Goal: Task Accomplishment & Management: Use online tool/utility

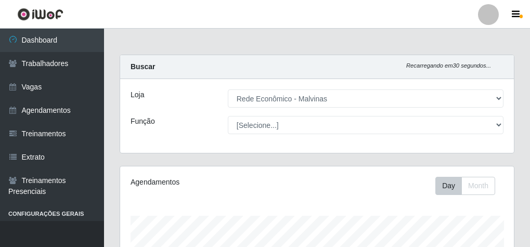
select select "194"
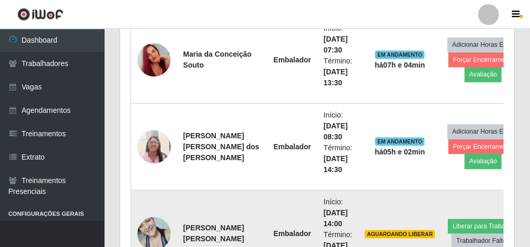
scroll to position [215, 393]
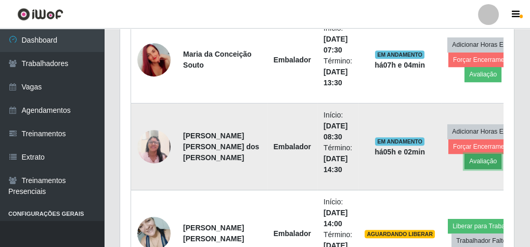
click at [464, 156] on button "Avaliação" at bounding box center [482, 161] width 37 height 15
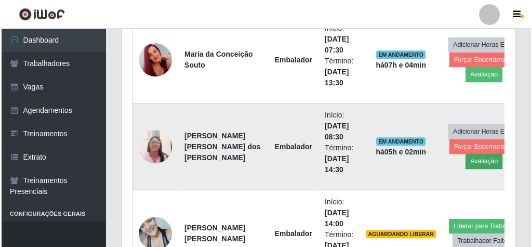
scroll to position [215, 390]
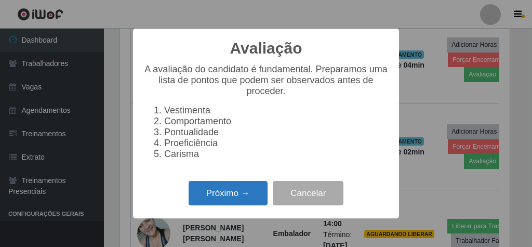
click at [231, 198] on button "Próximo →" at bounding box center [228, 193] width 79 height 24
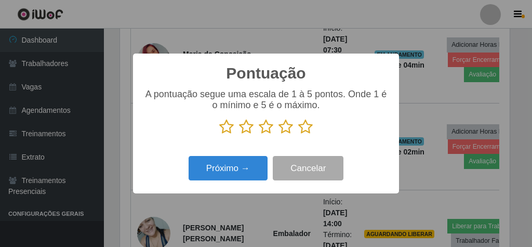
click at [320, 127] on p at bounding box center [265, 127] width 245 height 16
click at [305, 129] on icon at bounding box center [305, 127] width 15 height 16
click at [298, 135] on input "radio" at bounding box center [298, 135] width 0 height 0
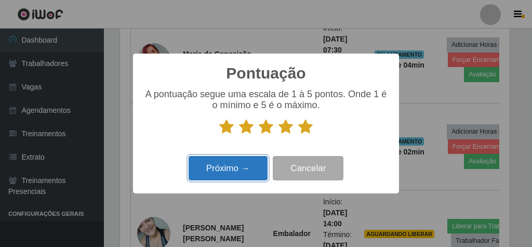
click at [240, 165] on button "Próximo →" at bounding box center [228, 168] width 79 height 24
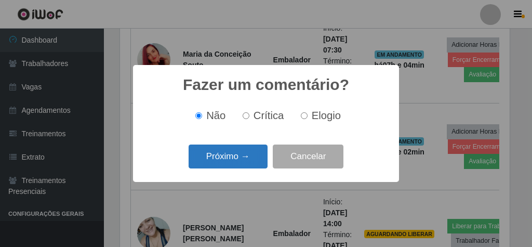
click at [239, 167] on button "Próximo →" at bounding box center [228, 156] width 79 height 24
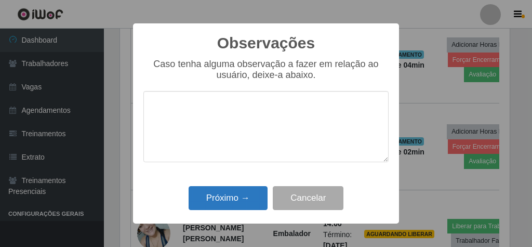
drag, startPoint x: 239, startPoint y: 184, endPoint x: 239, endPoint y: 194, distance: 9.9
click at [239, 186] on div "Próximo → Cancelar" at bounding box center [265, 198] width 245 height 30
click at [239, 194] on button "Próximo →" at bounding box center [228, 198] width 79 height 24
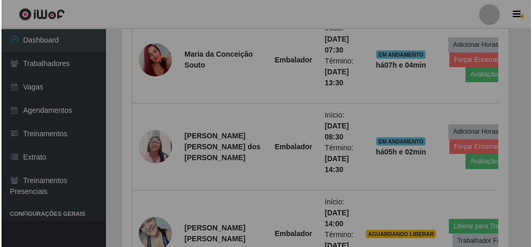
scroll to position [215, 393]
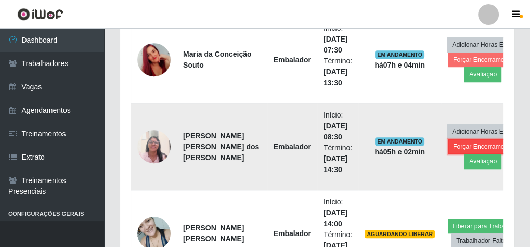
click at [458, 144] on button "Forçar Encerramento" at bounding box center [483, 146] width 70 height 15
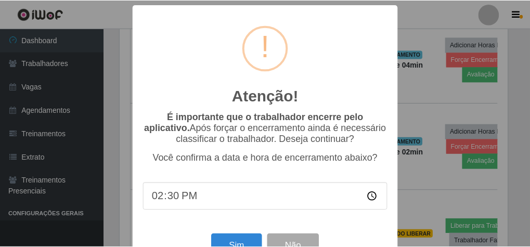
scroll to position [34, 0]
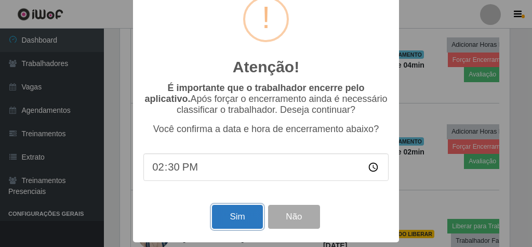
click at [239, 208] on button "Sim" at bounding box center [237, 217] width 50 height 24
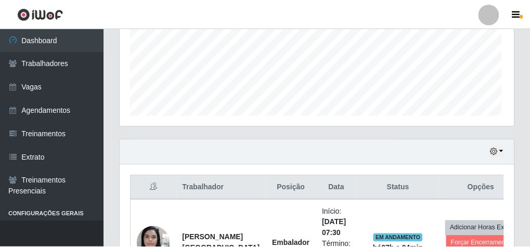
scroll to position [215, 390]
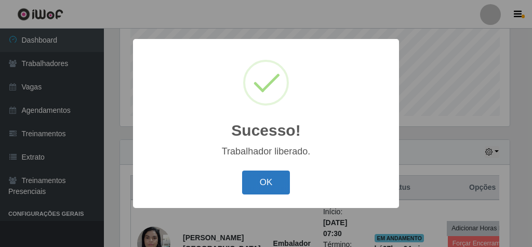
click at [263, 189] on button "OK" at bounding box center [266, 182] width 48 height 24
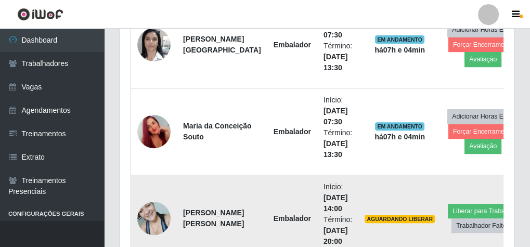
scroll to position [505, 0]
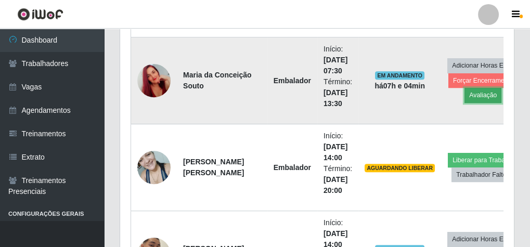
click at [464, 95] on button "Avaliação" at bounding box center [482, 95] width 37 height 15
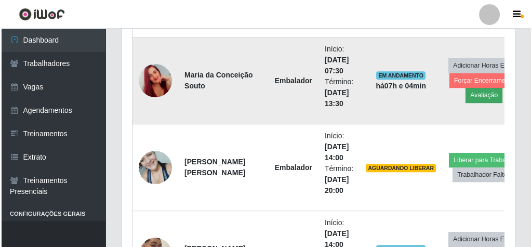
scroll to position [215, 390]
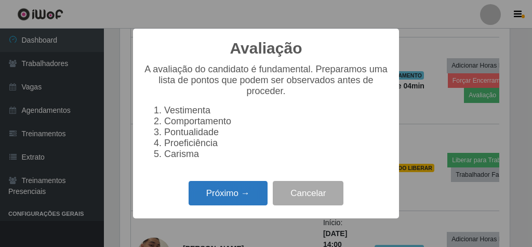
click at [250, 194] on button "Próximo →" at bounding box center [228, 193] width 79 height 24
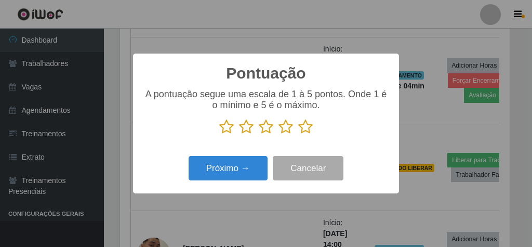
click at [308, 129] on icon at bounding box center [305, 127] width 15 height 16
click at [298, 135] on input "radio" at bounding box center [298, 135] width 0 height 0
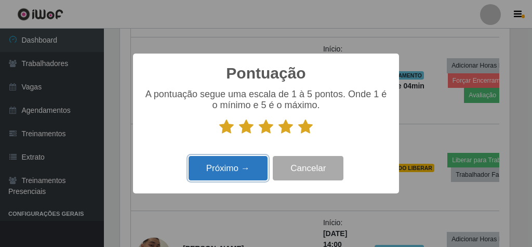
click at [215, 161] on button "Próximo →" at bounding box center [228, 168] width 79 height 24
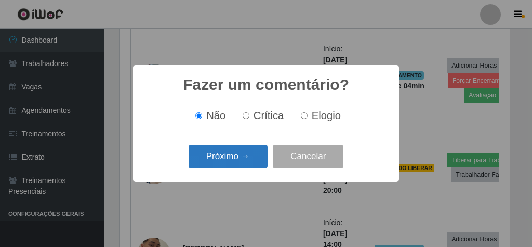
click at [233, 151] on button "Próximo →" at bounding box center [228, 156] width 79 height 24
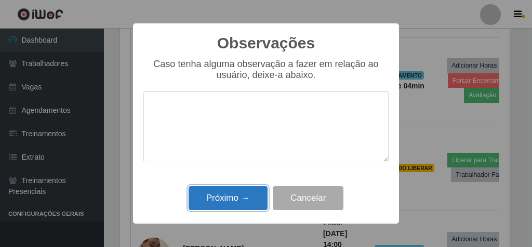
click at [246, 196] on button "Próximo →" at bounding box center [228, 198] width 79 height 24
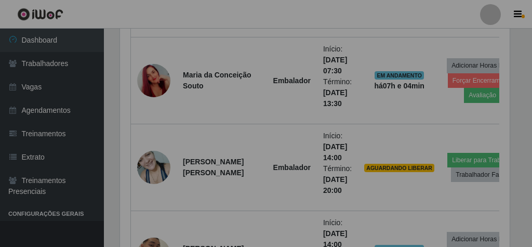
scroll to position [215, 393]
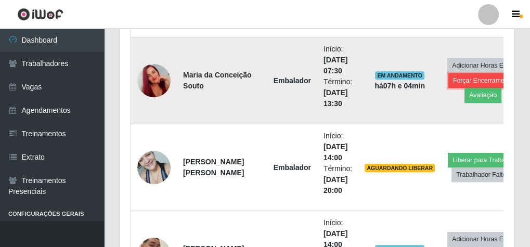
click at [461, 78] on button "Forçar Encerramento" at bounding box center [483, 80] width 70 height 15
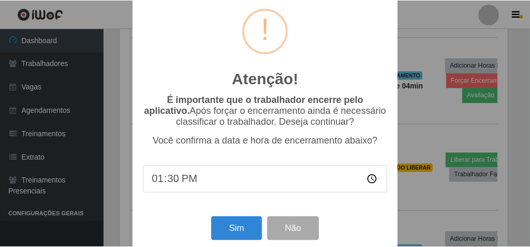
scroll to position [34, 0]
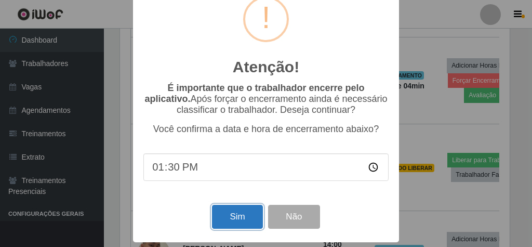
click at [228, 213] on button "Sim" at bounding box center [237, 217] width 50 height 24
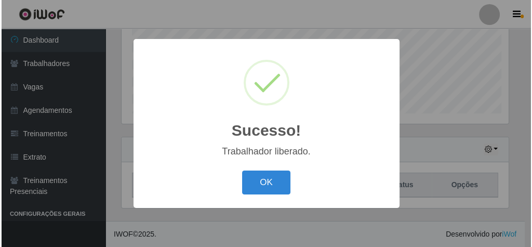
scroll to position [0, 0]
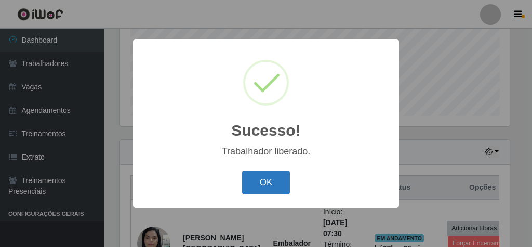
click at [263, 176] on button "OK" at bounding box center [266, 182] width 48 height 24
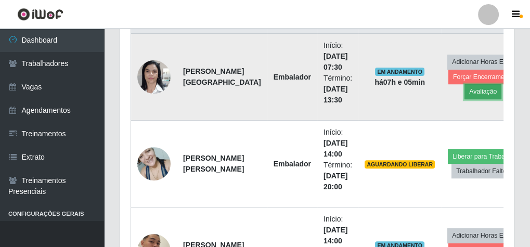
click at [464, 84] on button "Avaliação" at bounding box center [482, 91] width 37 height 15
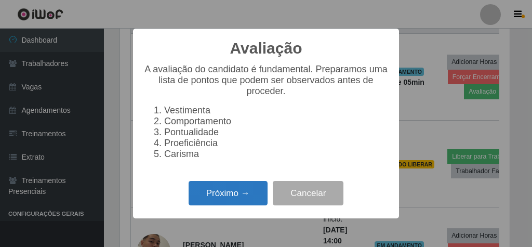
click at [239, 201] on button "Próximo →" at bounding box center [228, 193] width 79 height 24
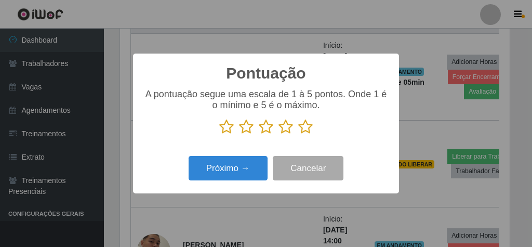
drag, startPoint x: 309, startPoint y: 125, endPoint x: 302, endPoint y: 130, distance: 9.3
click at [303, 130] on icon at bounding box center [305, 127] width 15 height 16
click at [298, 135] on input "radio" at bounding box center [298, 135] width 0 height 0
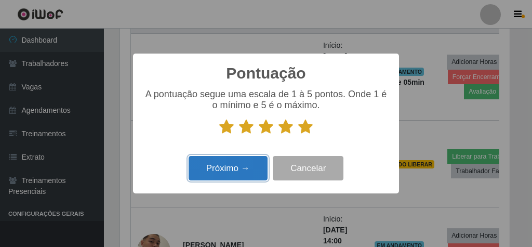
click at [253, 167] on button "Próximo →" at bounding box center [228, 168] width 79 height 24
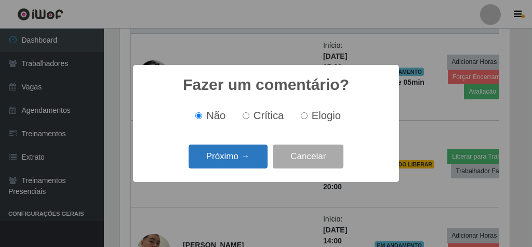
click at [249, 158] on button "Próximo →" at bounding box center [228, 156] width 79 height 24
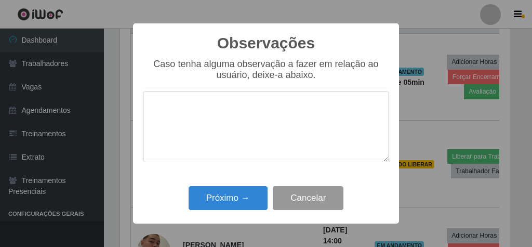
drag, startPoint x: 228, startPoint y: 217, endPoint x: 274, endPoint y: 198, distance: 49.6
click at [230, 216] on div "Observações × Caso tenha alguma observação a fazer em relação ao usuário, deixe…" at bounding box center [266, 123] width 266 height 200
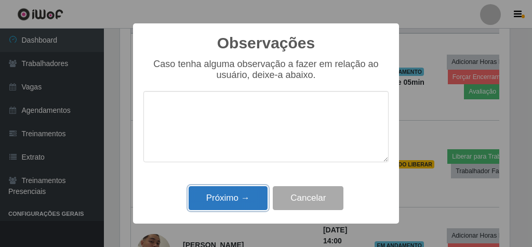
click at [254, 206] on button "Próximo →" at bounding box center [228, 198] width 79 height 24
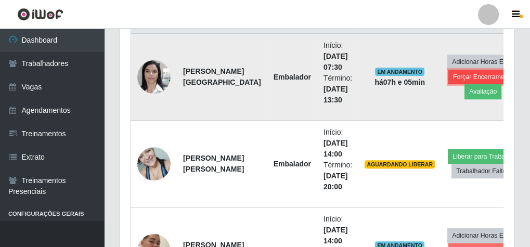
click at [466, 75] on button "Forçar Encerramento" at bounding box center [483, 77] width 70 height 15
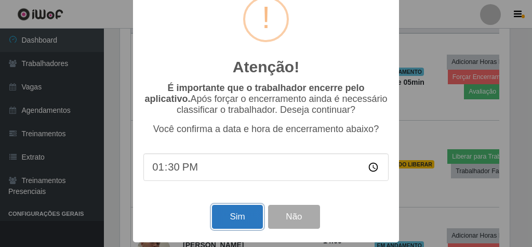
click at [239, 215] on button "Sim" at bounding box center [237, 217] width 50 height 24
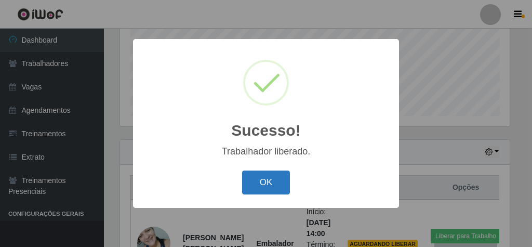
click at [261, 188] on button "OK" at bounding box center [266, 182] width 48 height 24
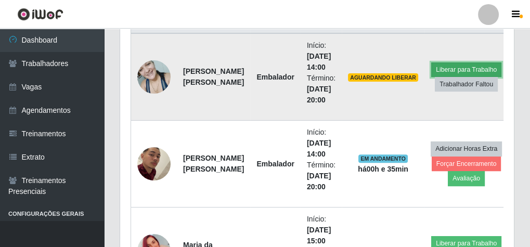
click at [445, 64] on button "Liberar para Trabalho" at bounding box center [466, 69] width 70 height 15
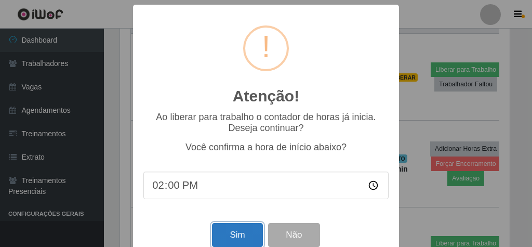
click at [241, 239] on button "Sim" at bounding box center [237, 235] width 50 height 24
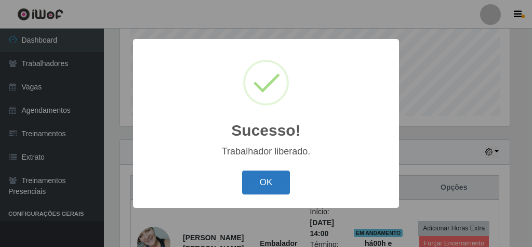
click at [271, 179] on button "OK" at bounding box center [266, 182] width 48 height 24
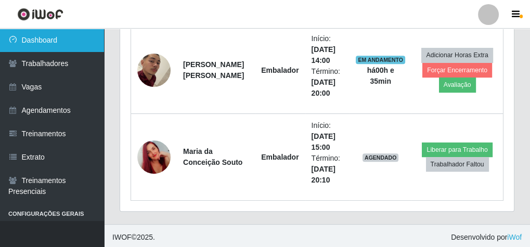
click at [51, 42] on link "Dashboard" at bounding box center [52, 40] width 104 height 23
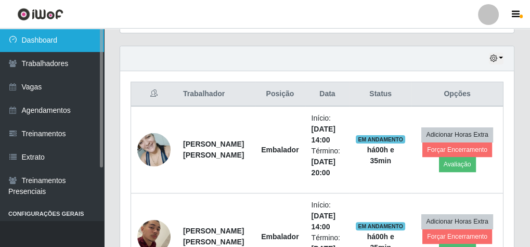
click at [62, 42] on link "Dashboard" at bounding box center [52, 40] width 104 height 23
click at [61, 43] on link "Dashboard" at bounding box center [52, 40] width 104 height 23
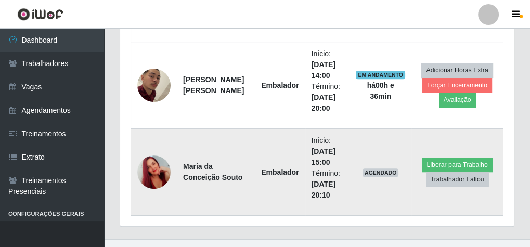
scroll to position [516, 0]
